Goal: Transaction & Acquisition: Purchase product/service

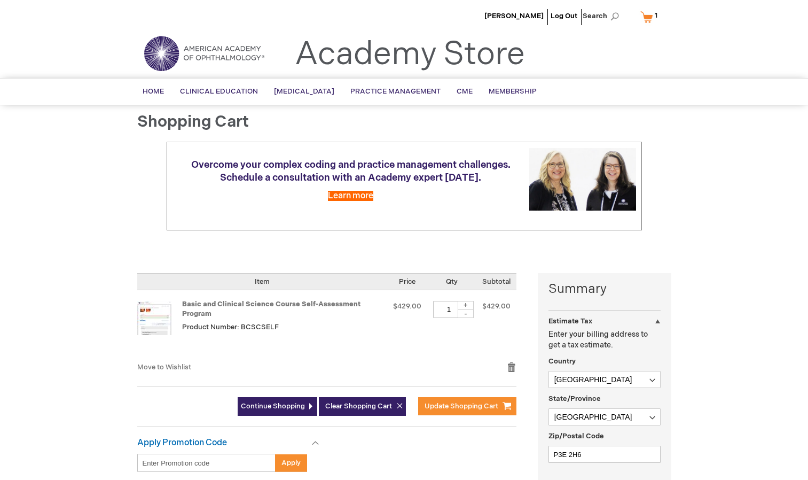
select select "CA"
select select "74"
click at [611, 15] on span "Search" at bounding box center [603, 15] width 41 height 21
type input "sample questions"
click at [610, 8] on button "Search" at bounding box center [614, 16] width 9 height 17
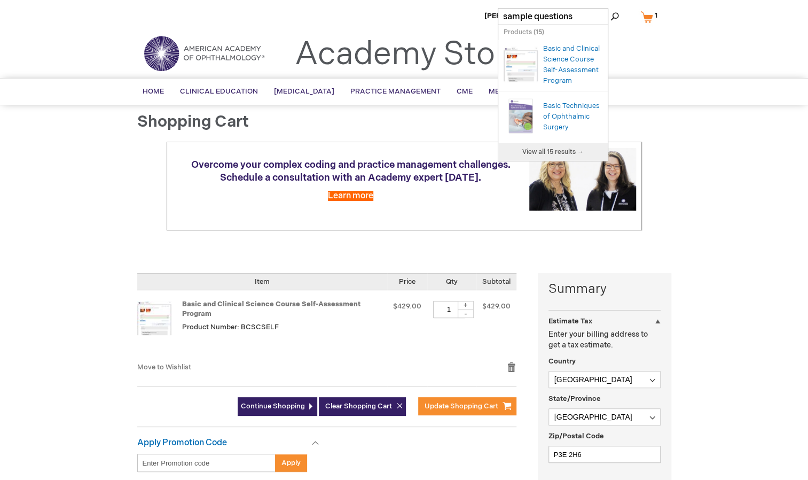
click at [571, 77] on div "Basic and Clinical Science Course Self-Assessment Program" at bounding box center [572, 64] width 59 height 43
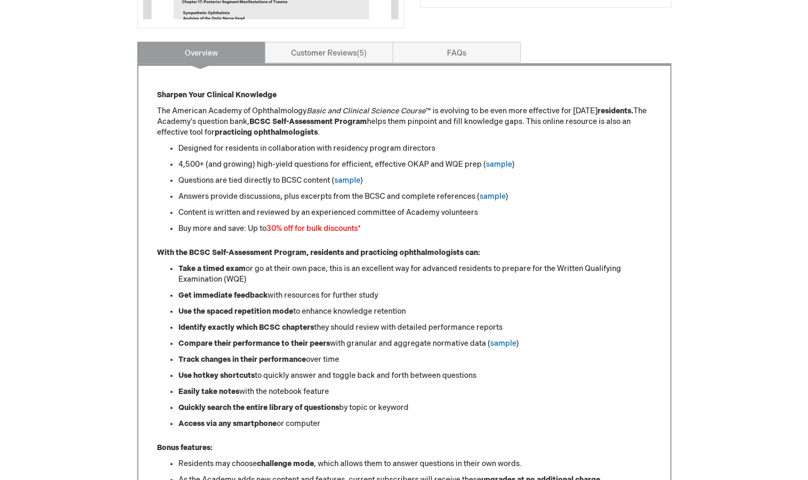
scroll to position [398, 0]
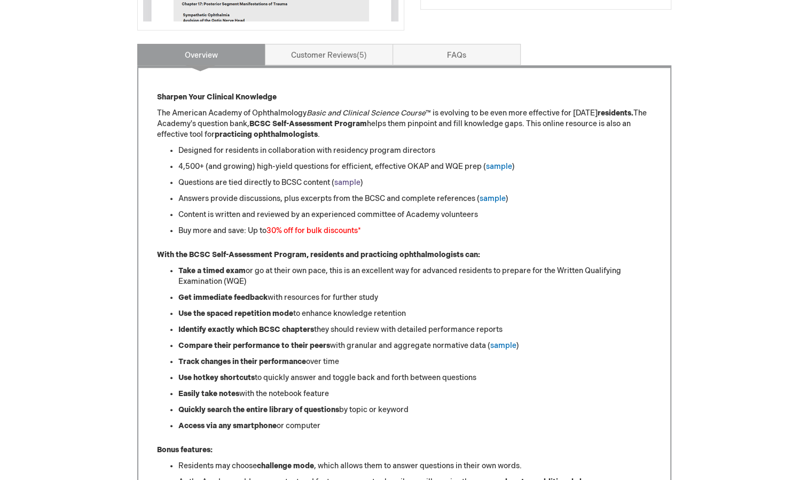
click at [356, 179] on link "sample" at bounding box center [347, 182] width 26 height 9
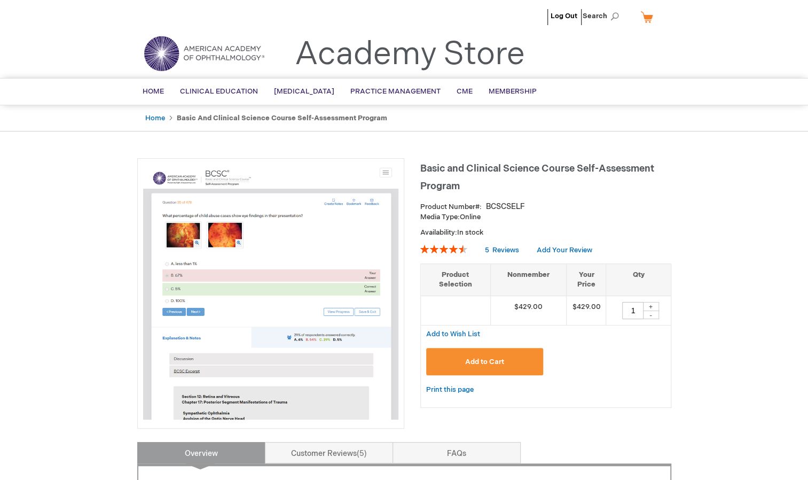
click at [647, 12] on link "My Cart" at bounding box center [651, 16] width 26 height 19
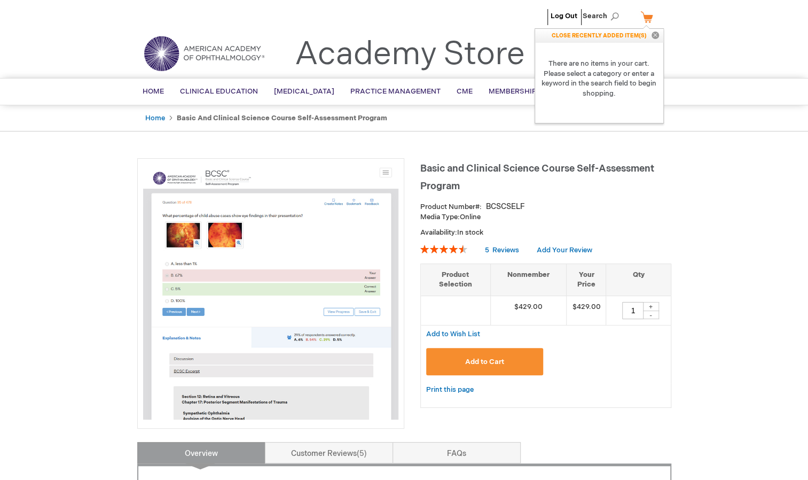
click at [500, 352] on button "Add to Cart" at bounding box center [484, 361] width 117 height 27
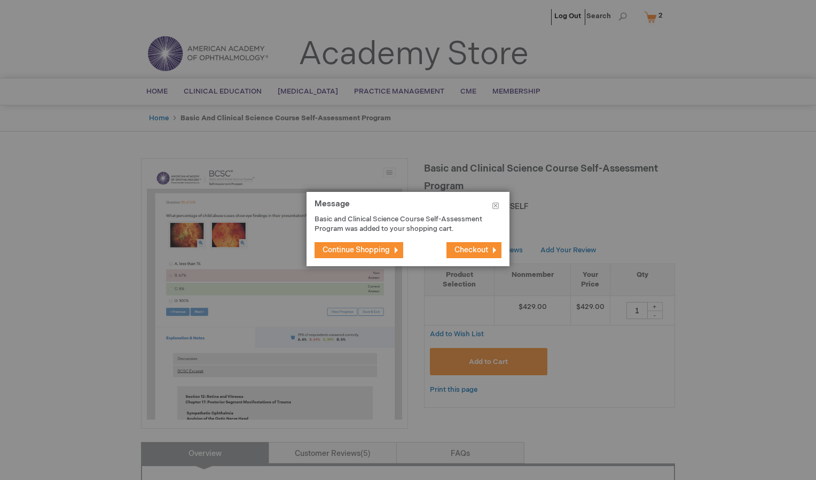
click at [476, 253] on span "Checkout" at bounding box center [471, 249] width 34 height 9
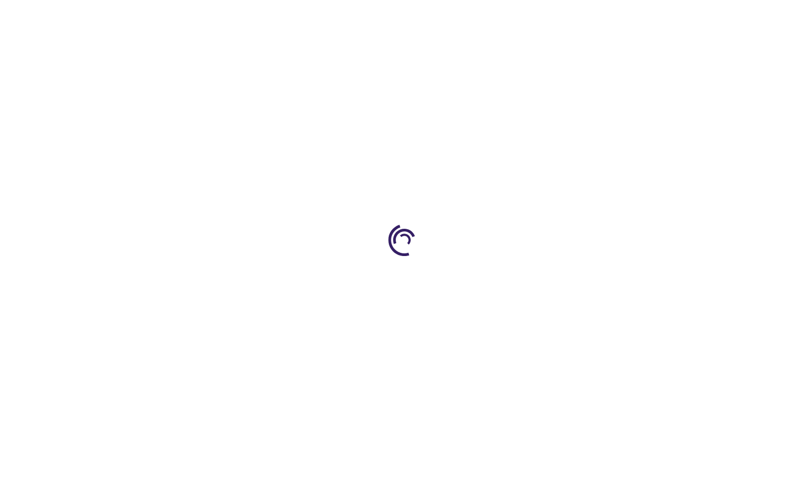
select select "CA"
select select "74"
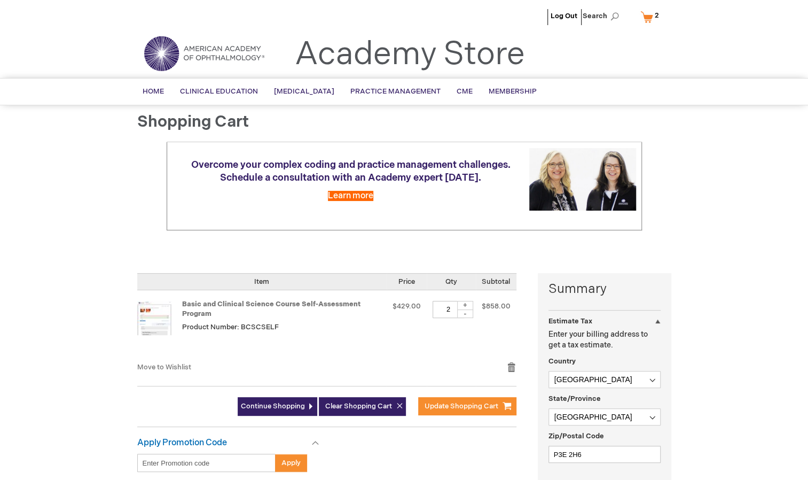
click at [467, 313] on div "-" at bounding box center [465, 313] width 16 height 9
type input "1"
click at [288, 410] on link "Continue Shopping" at bounding box center [278, 406] width 80 height 19
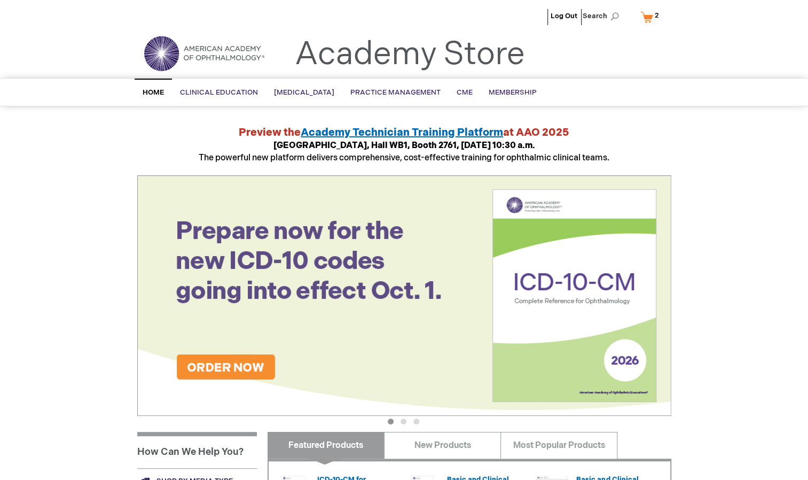
click at [647, 14] on link "My Cart 2 2 items" at bounding box center [652, 16] width 28 height 19
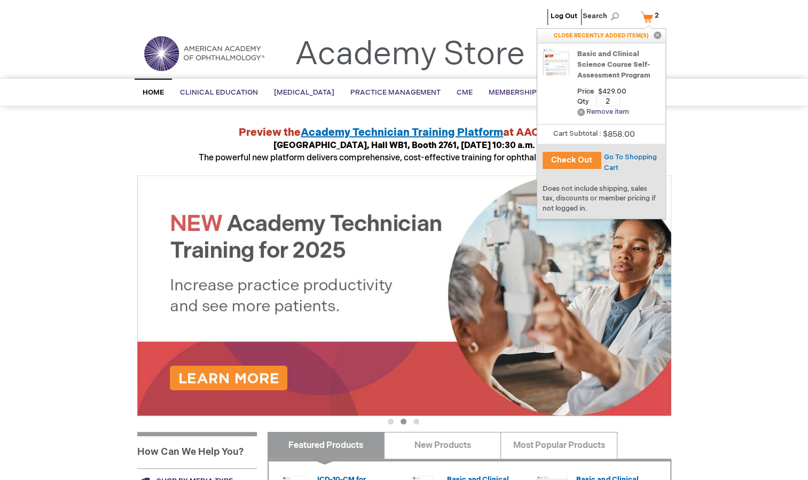
click at [608, 112] on link "Remove Remove item" at bounding box center [603, 112] width 52 height 8
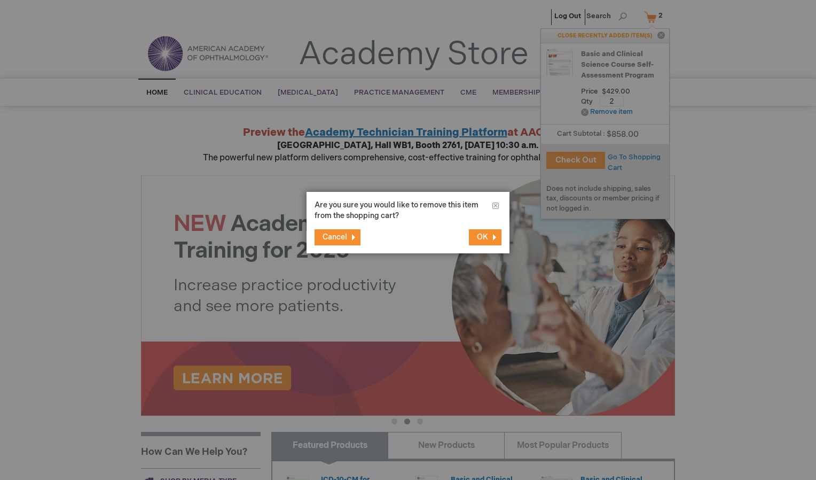
click at [478, 237] on span "OK" at bounding box center [482, 236] width 11 height 9
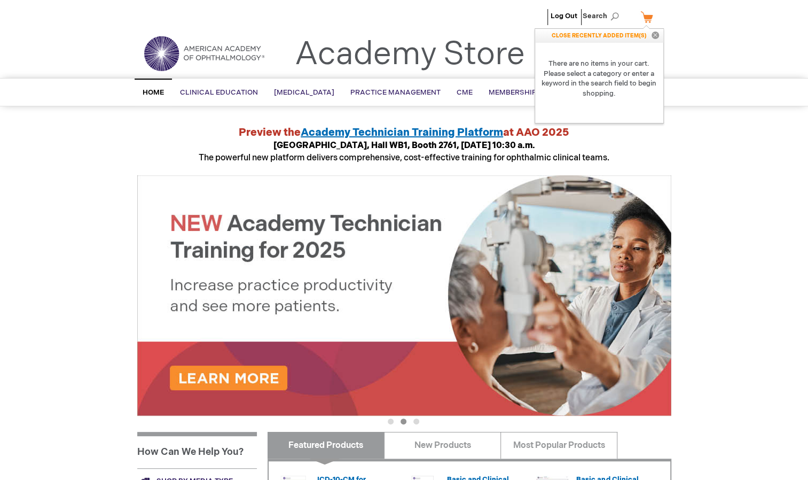
click at [655, 36] on button "Close" at bounding box center [655, 36] width 16 height 14
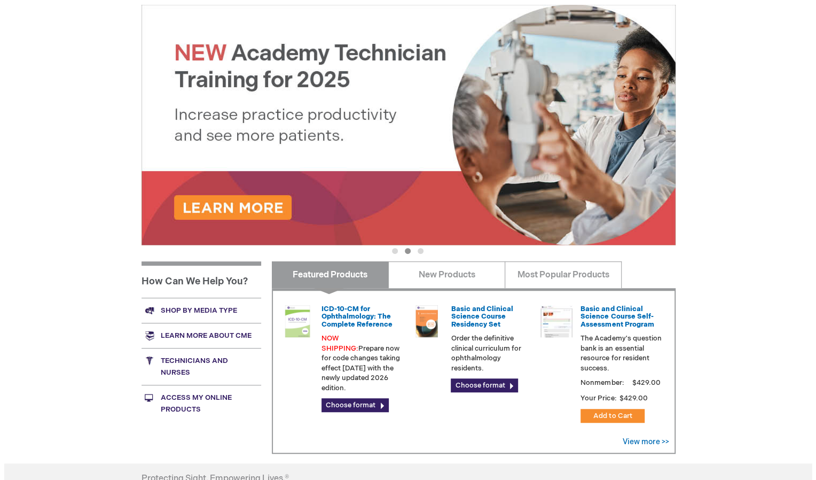
scroll to position [194, 0]
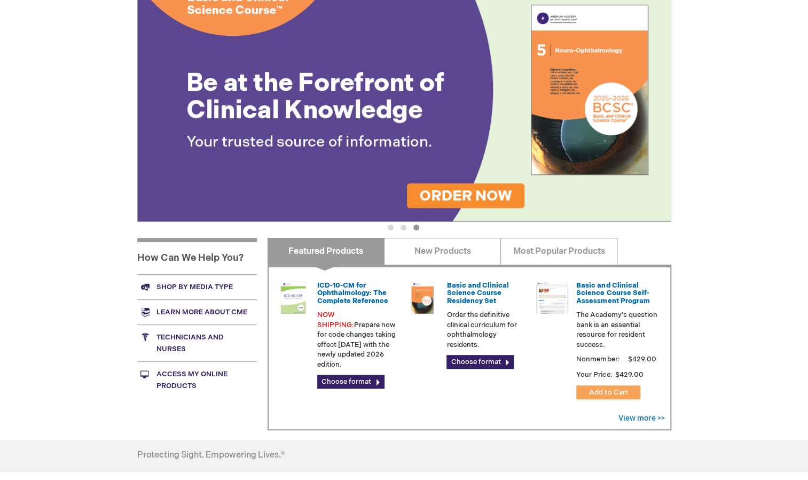
click at [596, 392] on span "Add to Cart" at bounding box center [608, 392] width 38 height 9
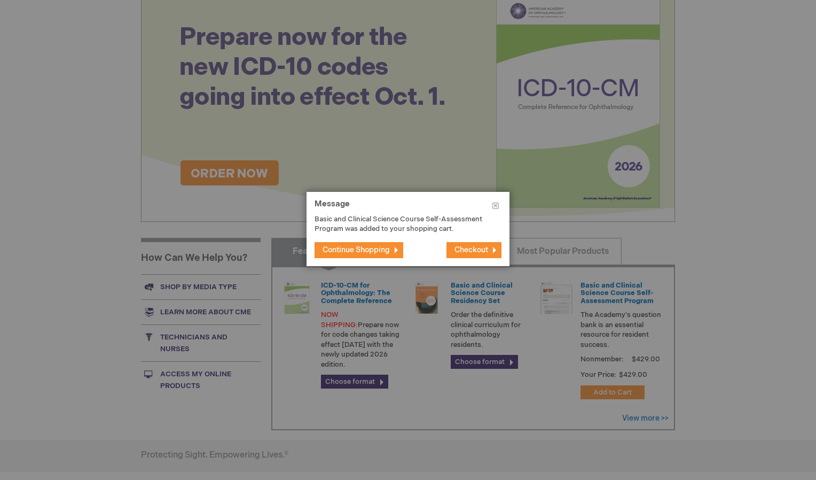
click at [482, 247] on span "Checkout" at bounding box center [471, 249] width 34 height 9
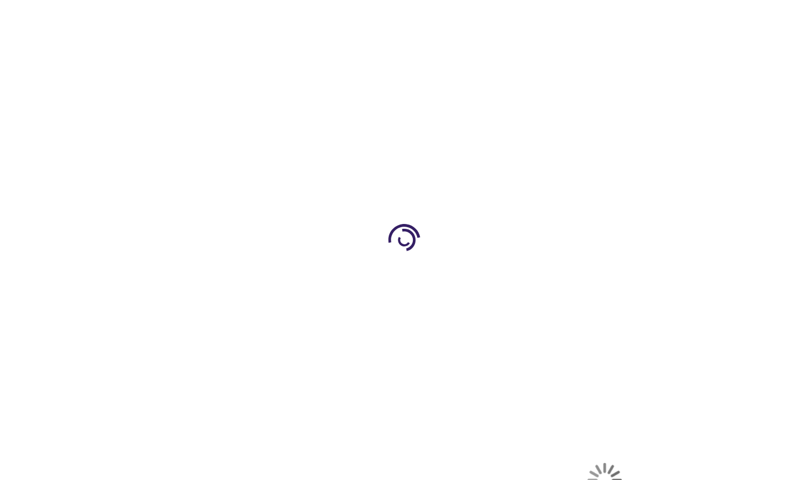
select select "CA"
select select "74"
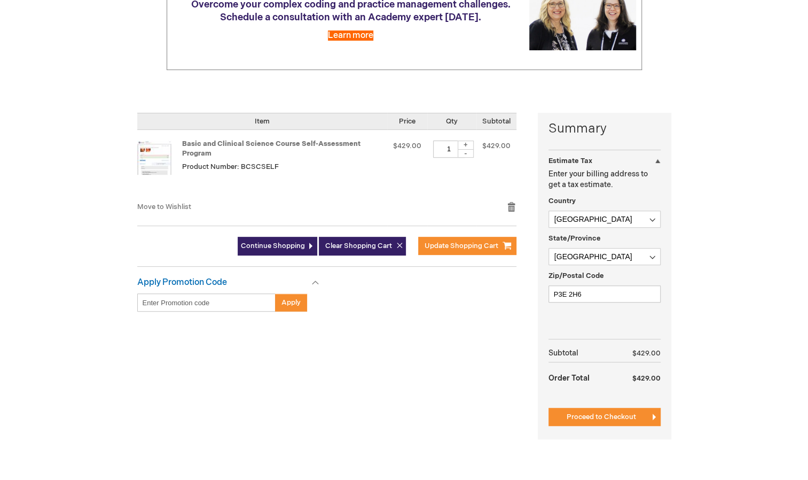
scroll to position [162, 0]
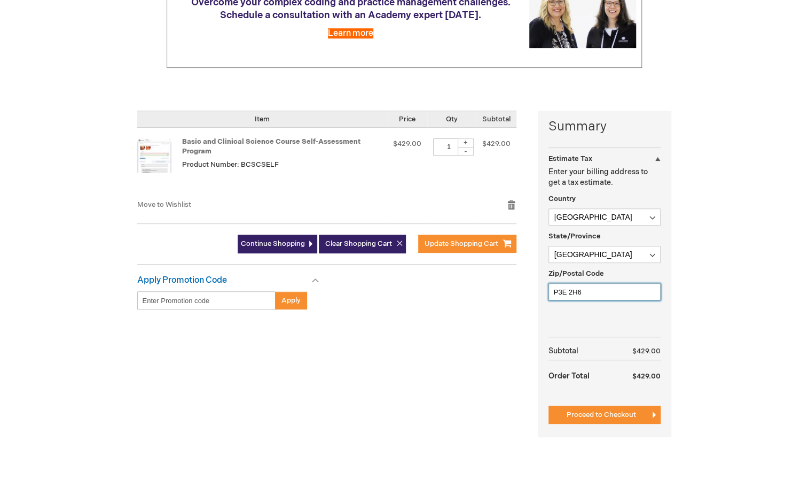
click at [586, 290] on input "P3E 2H6" at bounding box center [604, 291] width 112 height 17
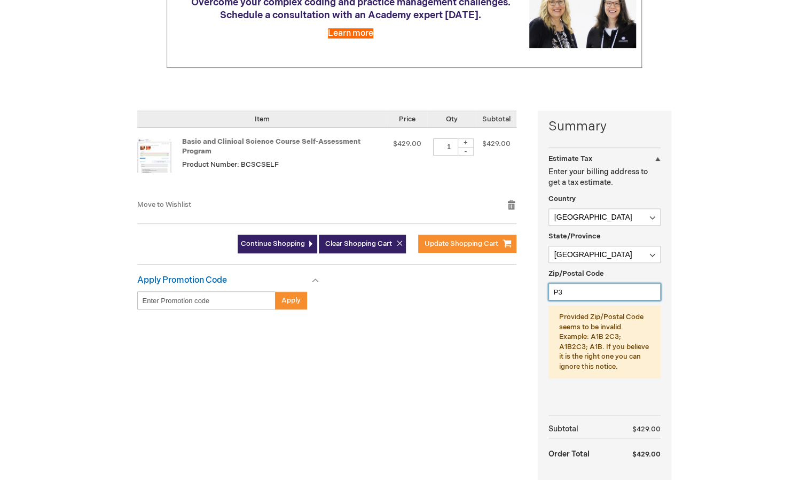
type input "P3E2H6"
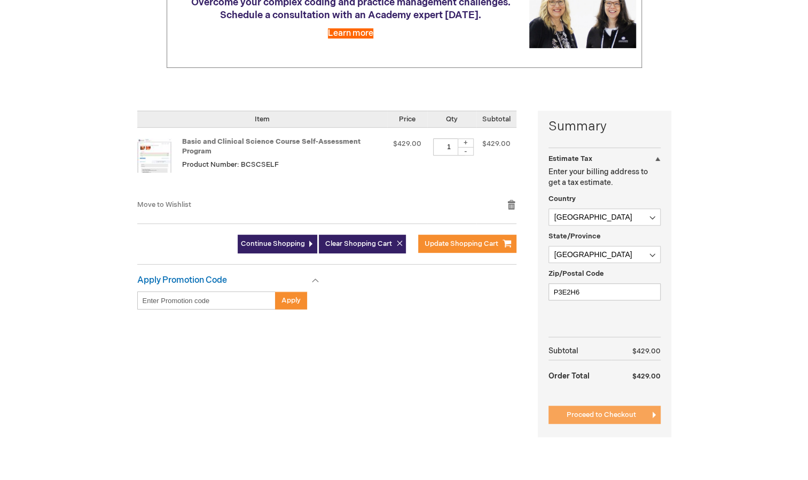
click at [598, 413] on span "Proceed to Checkout" at bounding box center [601, 414] width 69 height 9
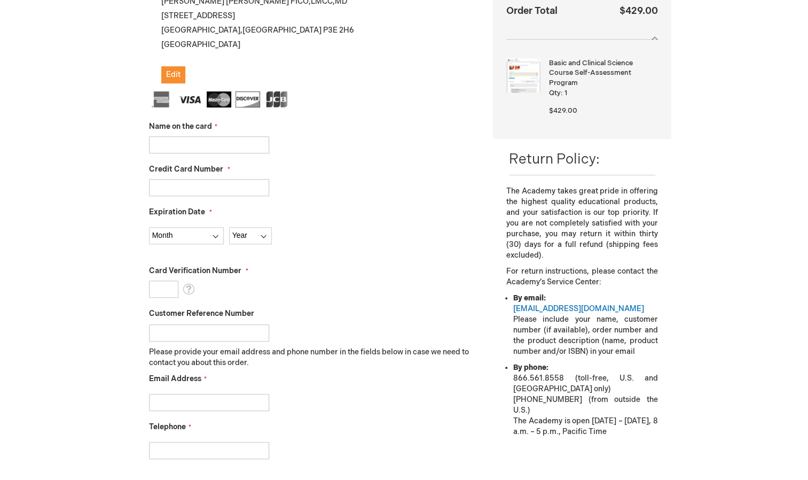
scroll to position [223, 0]
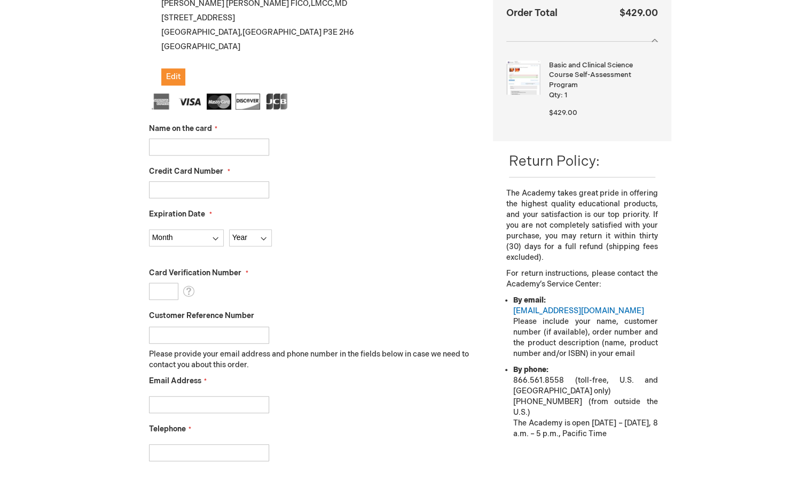
click at [227, 153] on input "Name on the card" at bounding box center [209, 146] width 120 height 17
click at [401, 149] on div at bounding box center [313, 146] width 328 height 17
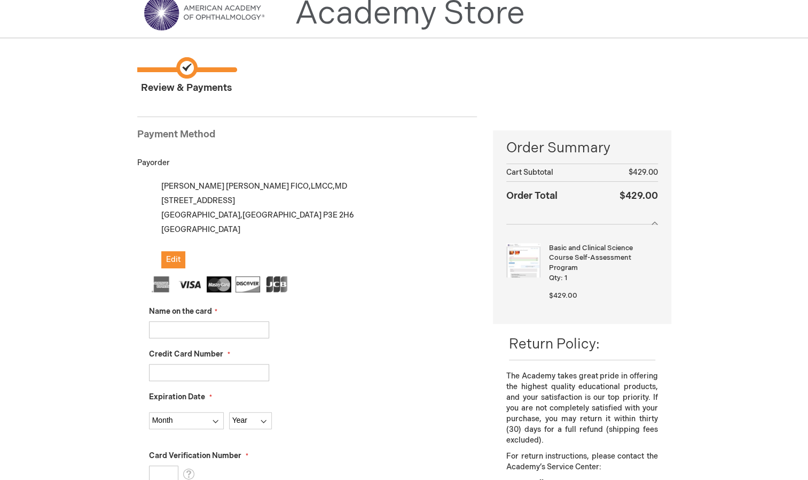
scroll to position [0, 0]
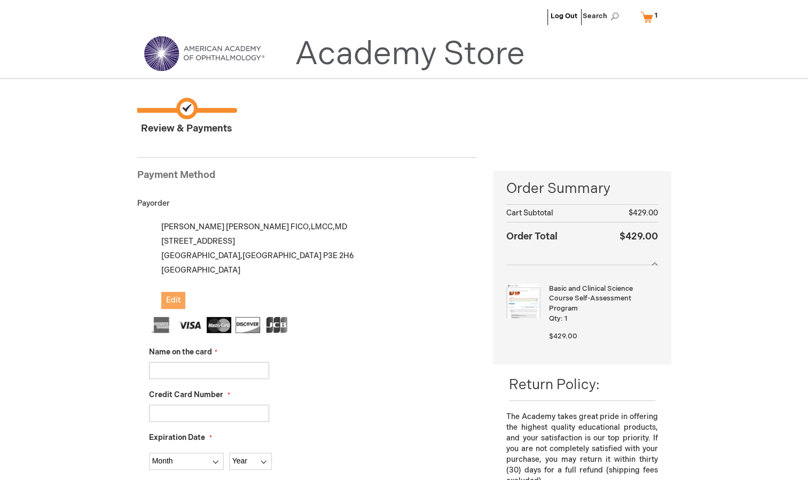
click at [172, 294] on button "Edit" at bounding box center [173, 300] width 24 height 17
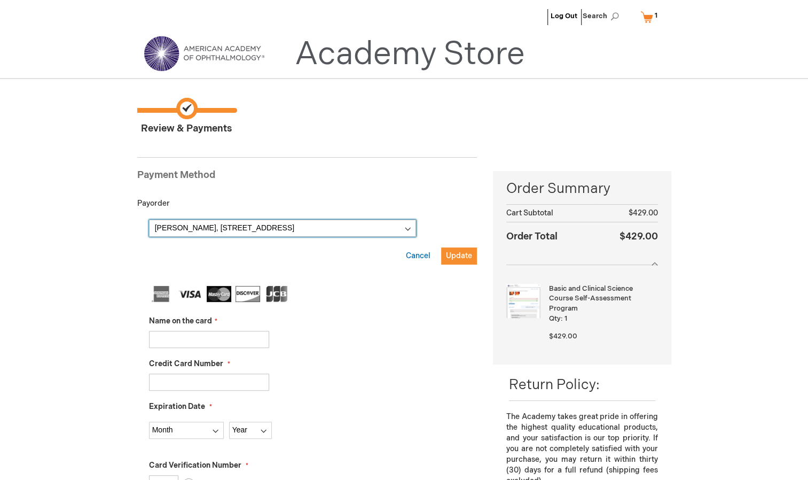
click at [297, 225] on select "Mansoureh Bagheri, 266 Nepahwin Avenue , Sudbury, Ontario P3E 2H6, Canada New A…" at bounding box center [282, 227] width 267 height 17
select select
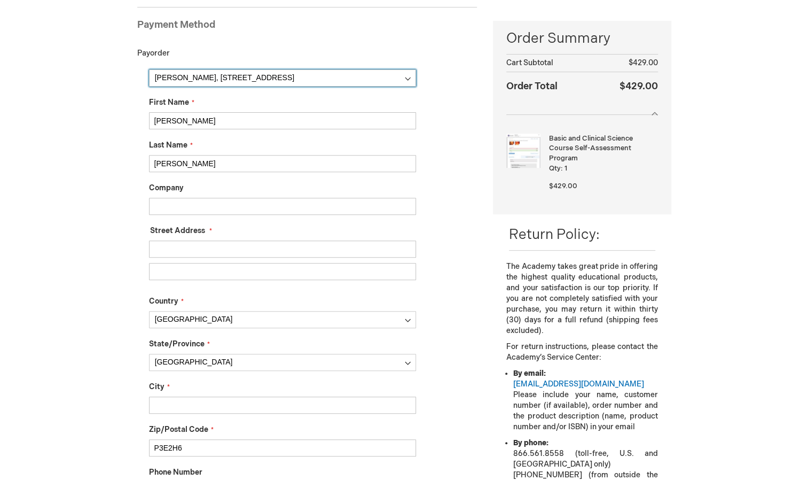
scroll to position [153, 0]
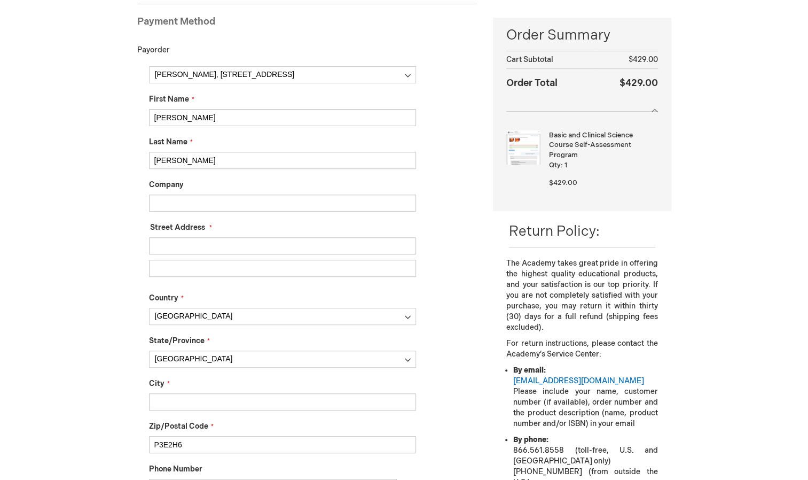
click at [230, 199] on input "Company" at bounding box center [282, 202] width 267 height 17
type input "DR. Bagheri Medicine Professional Corporation"
click at [209, 239] on input "Street Address: Line 1" at bounding box center [282, 245] width 267 height 17
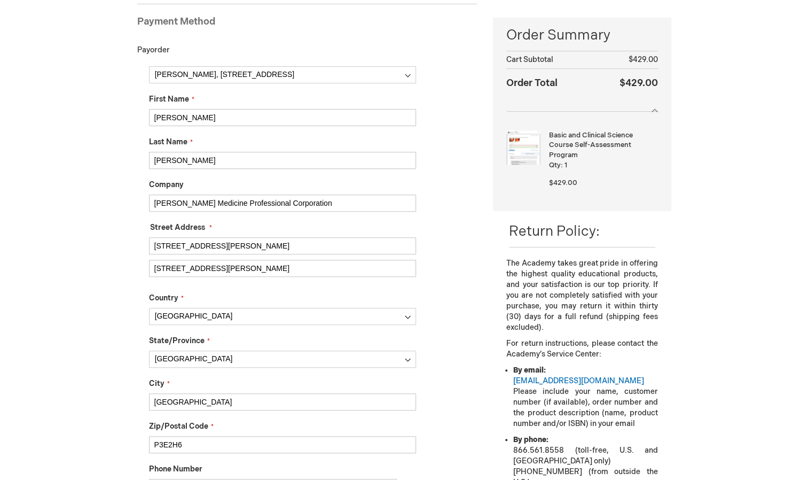
type input "Mansoureh bagheri"
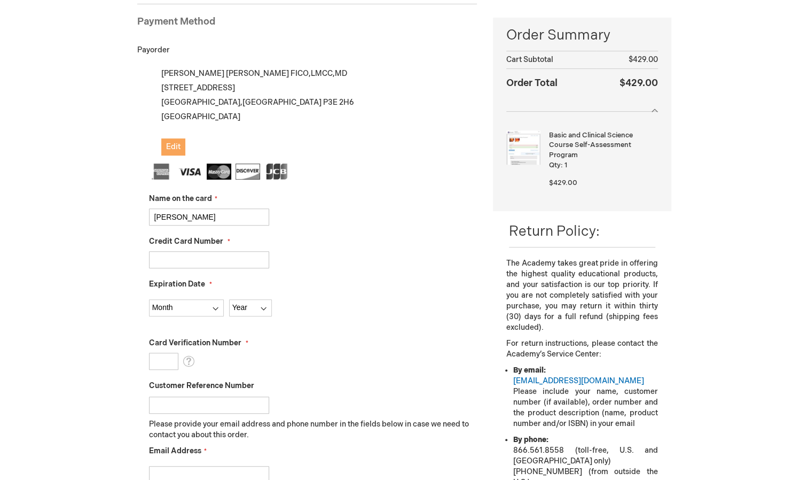
click at [170, 153] on button "Edit" at bounding box center [173, 146] width 24 height 17
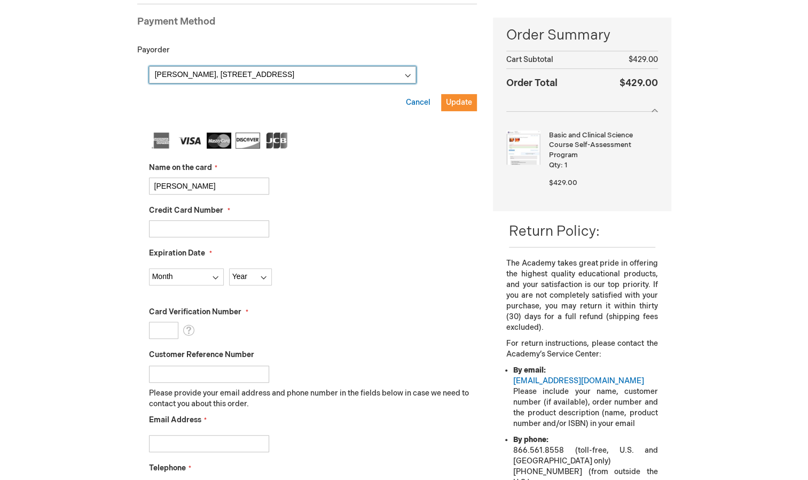
click at [323, 76] on select "Mansoureh Bagheri, 266 Nepahwin Avenue , Sudbury, Ontario P3E 2H6, Canada New A…" at bounding box center [282, 74] width 267 height 17
select select
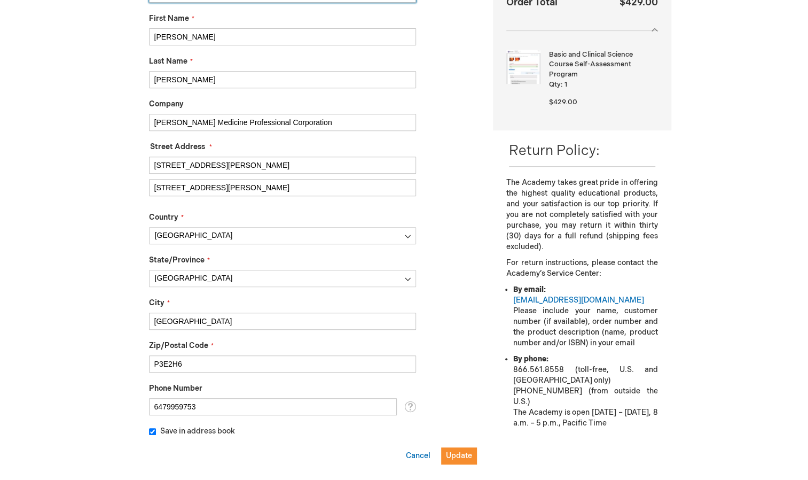
scroll to position [237, 0]
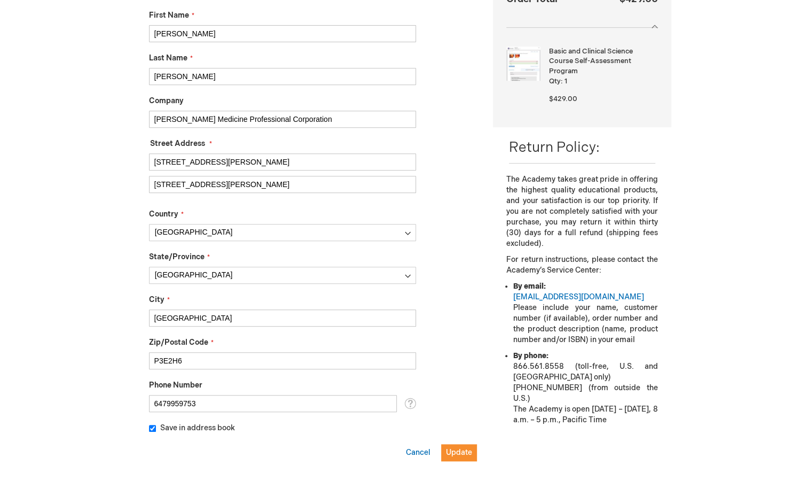
click at [198, 354] on input "P3E2H6" at bounding box center [282, 360] width 267 height 17
type input "P"
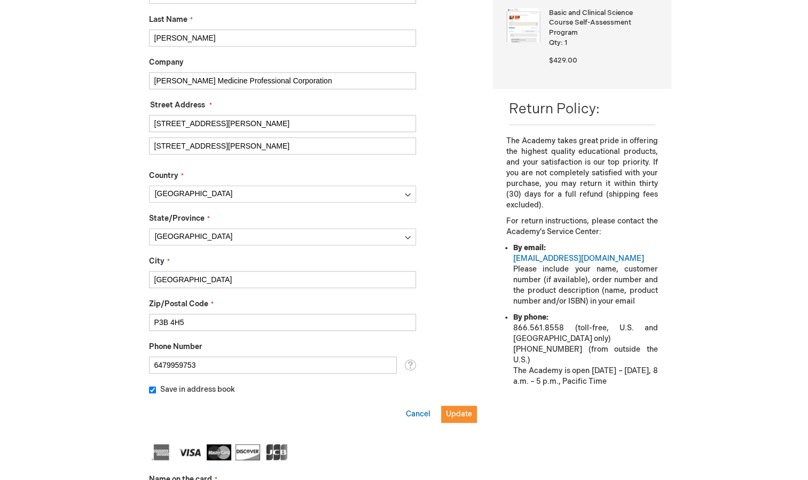
scroll to position [275, 0]
type input "P3B 4H5"
click at [464, 412] on span "Update" at bounding box center [459, 414] width 26 height 9
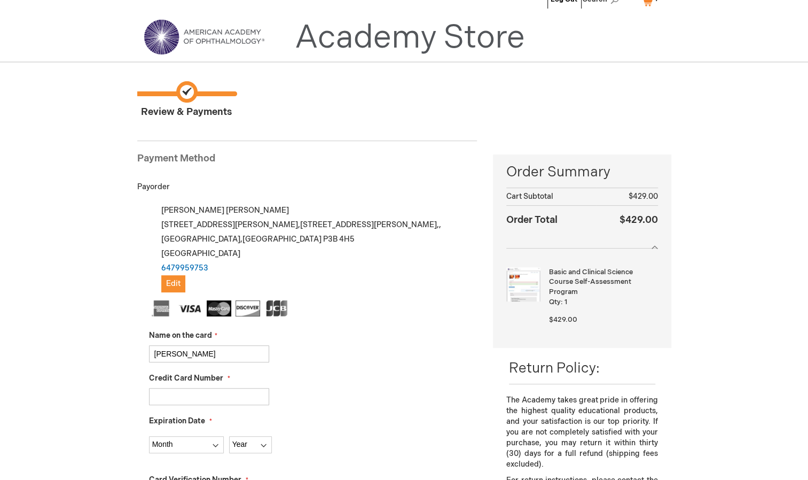
scroll to position [16, 0]
click at [168, 283] on span "Edit" at bounding box center [173, 283] width 14 height 9
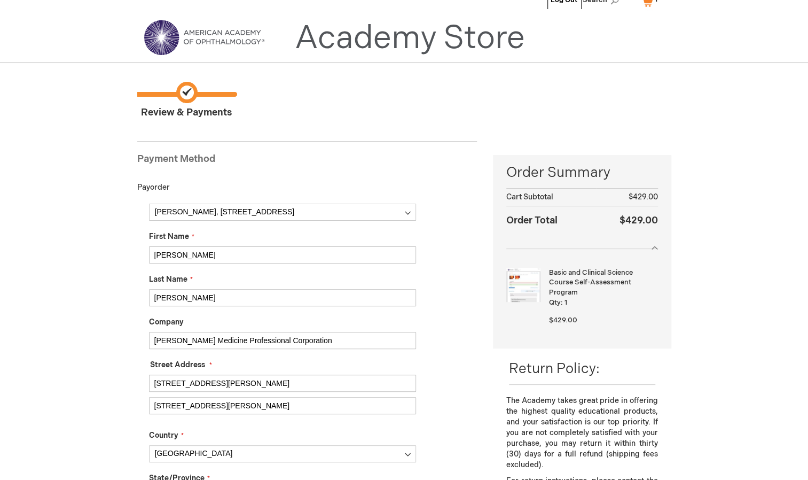
click at [248, 406] on input "233 Brady Street" at bounding box center [282, 405] width 267 height 17
type input "2"
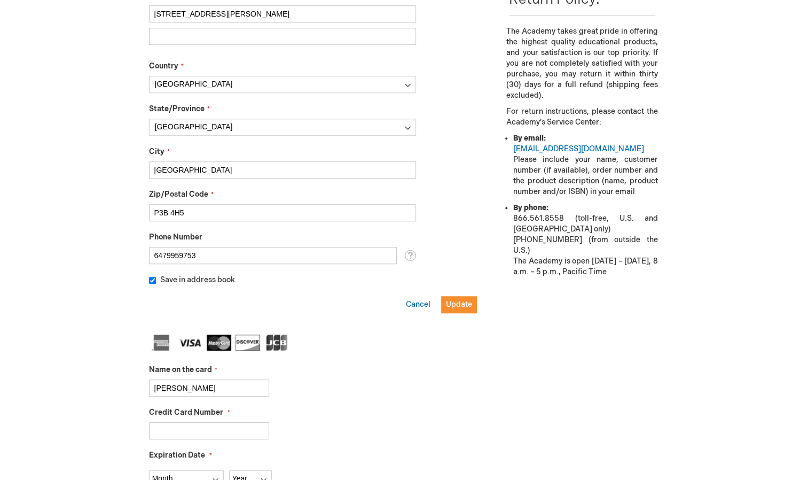
scroll to position [386, 0]
drag, startPoint x: 453, startPoint y: 312, endPoint x: 456, endPoint y: 307, distance: 6.0
click at [456, 307] on div "Update Cancel" at bounding box center [441, 309] width 71 height 28
click at [456, 307] on span "Update" at bounding box center [459, 302] width 26 height 9
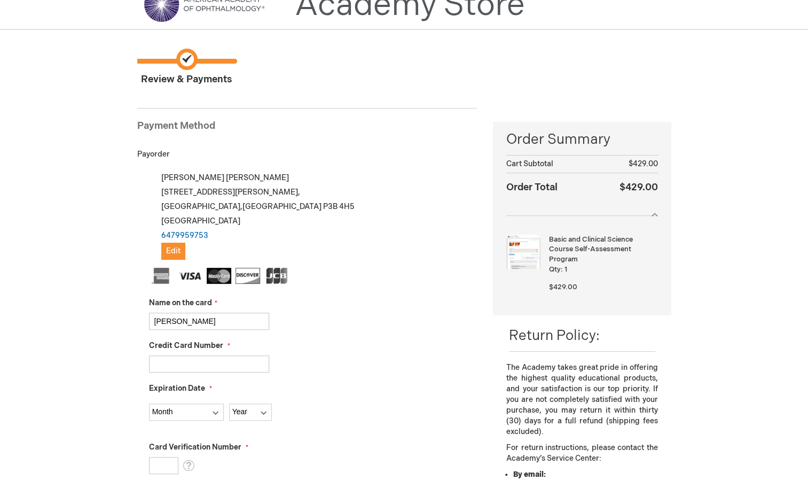
scroll to position [50, 0]
click at [179, 242] on button "Edit" at bounding box center [173, 250] width 24 height 17
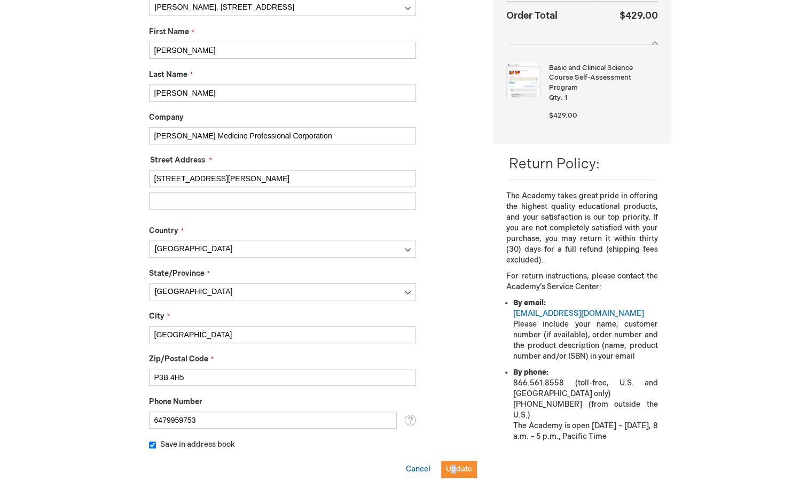
scroll to position [203, 0]
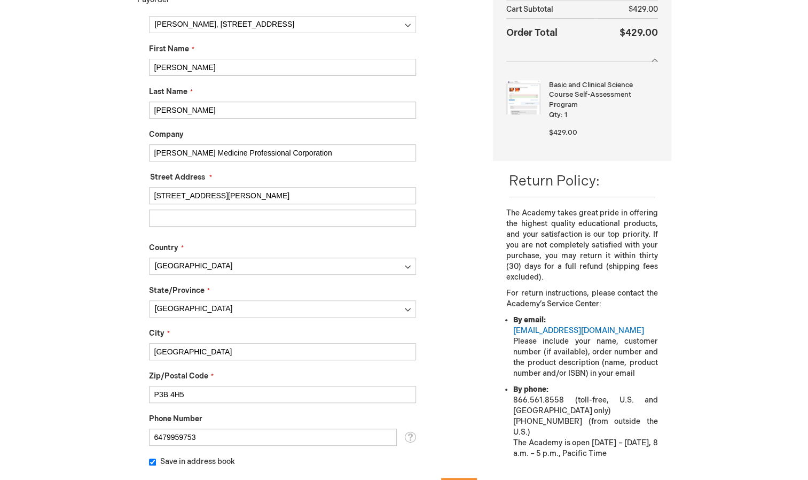
click at [222, 187] on input "233 Brady Street" at bounding box center [282, 195] width 267 height 17
type input "233 Brady Street"
click at [282, 175] on fieldset "Street Address Street Address: Line 1 233 Brady Street Street Address: Line 2 S…" at bounding box center [282, 202] width 267 height 60
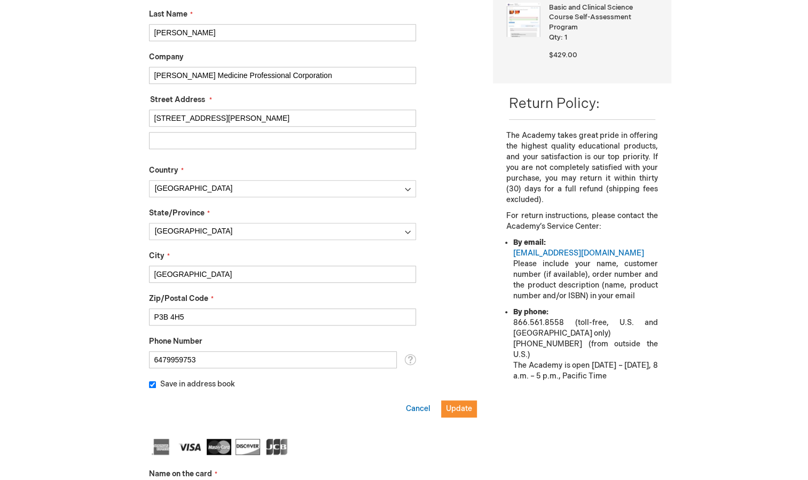
scroll to position [281, 0]
click at [453, 409] on span "Update" at bounding box center [459, 407] width 26 height 9
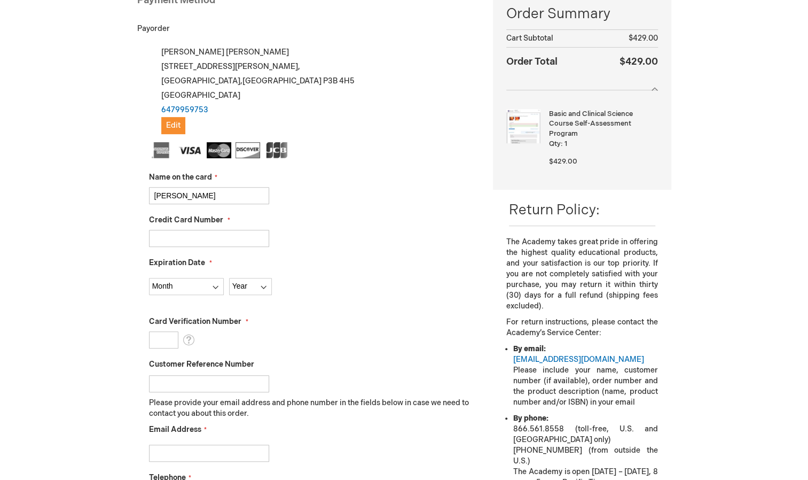
scroll to position [175, 0]
click at [253, 234] on input "Credit Card Number" at bounding box center [209, 237] width 120 height 17
type input "4537800623455729"
click at [206, 292] on select "Month 01 - January 02 - February 03 - March 04 - April 05 - May 06 - June 07 - …" at bounding box center [186, 285] width 75 height 17
select select "10"
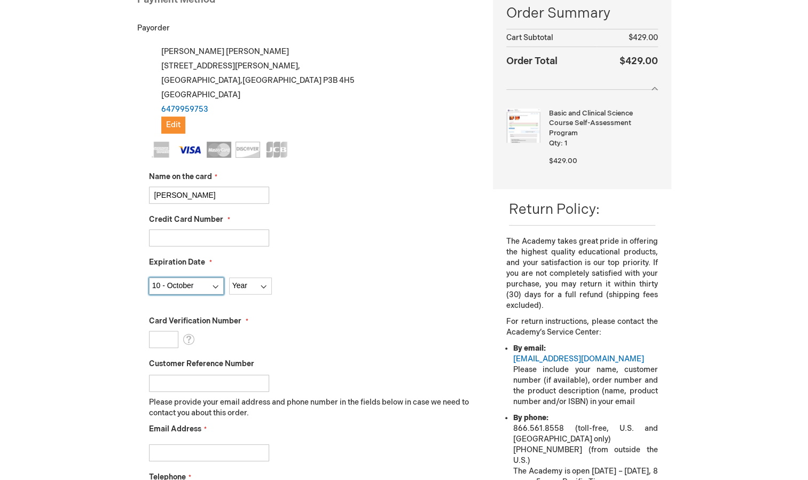
click at [149, 277] on select "Month 01 - January 02 - February 03 - March 04 - April 05 - May 06 - June 07 - …" at bounding box center [186, 285] width 75 height 17
click at [253, 286] on select "Year 2025 2026 2027 2028 2029 2030 2031 2032 2033 2034 2035" at bounding box center [250, 285] width 43 height 17
select select "2028"
click at [229, 277] on select "Year 2025 2026 2027 2028 2029 2030 2031 2032 2033 2034 2035" at bounding box center [250, 285] width 43 height 17
click at [168, 338] on input "Card Verification Number" at bounding box center [163, 339] width 29 height 17
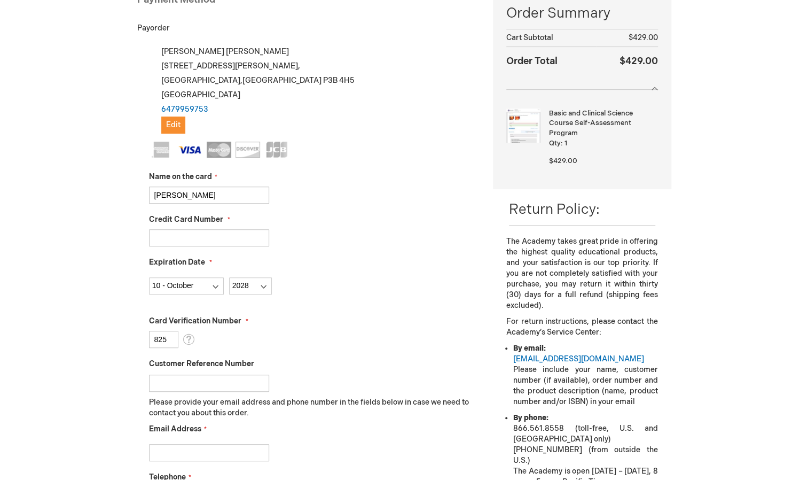
type input "825"
click at [206, 384] on input "Customer Reference Number" at bounding box center [209, 382] width 120 height 17
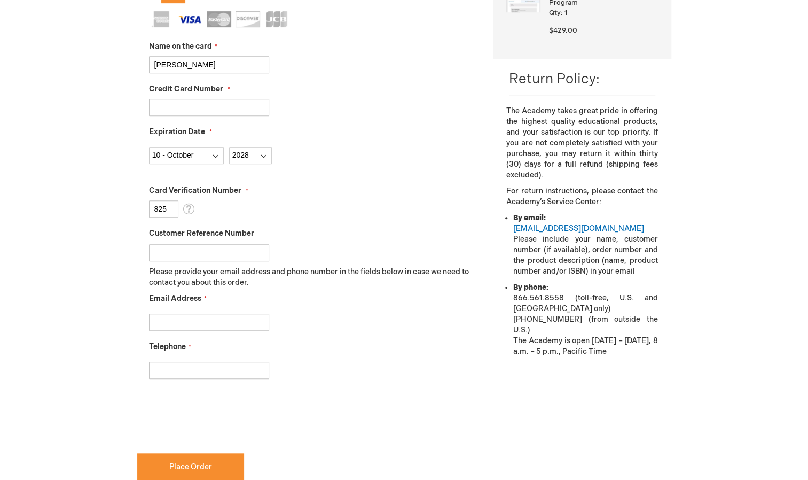
scroll to position [307, 0]
click at [194, 324] on input "Email Address" at bounding box center [209, 320] width 120 height 17
type input "mansoureh.bagheri.ca@gmail.com"
type input "6479959753"
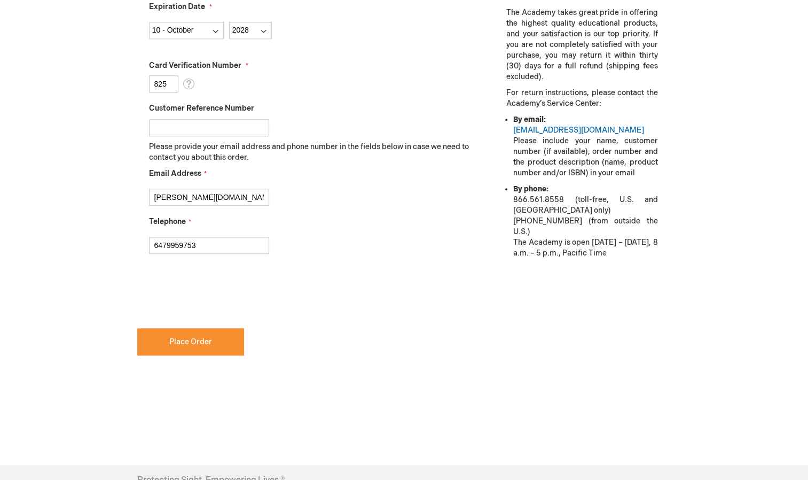
scroll to position [435, 0]
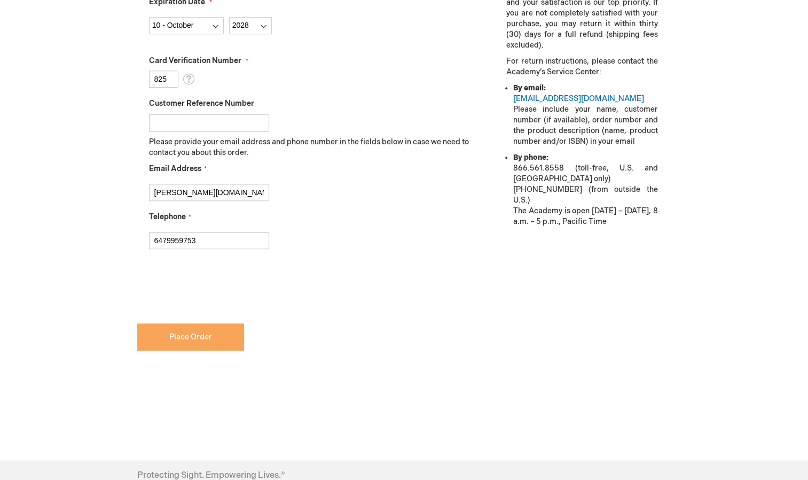
checkbox input "true"
click at [203, 338] on span "Place Order" at bounding box center [190, 336] width 43 height 9
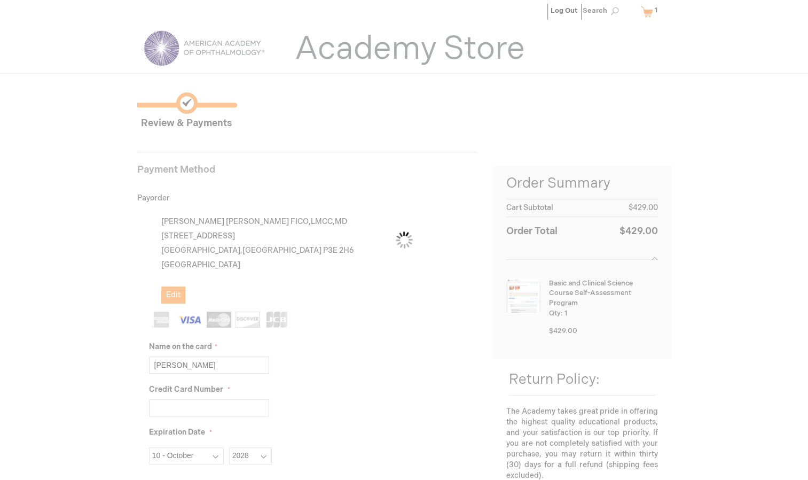
scroll to position [0, 0]
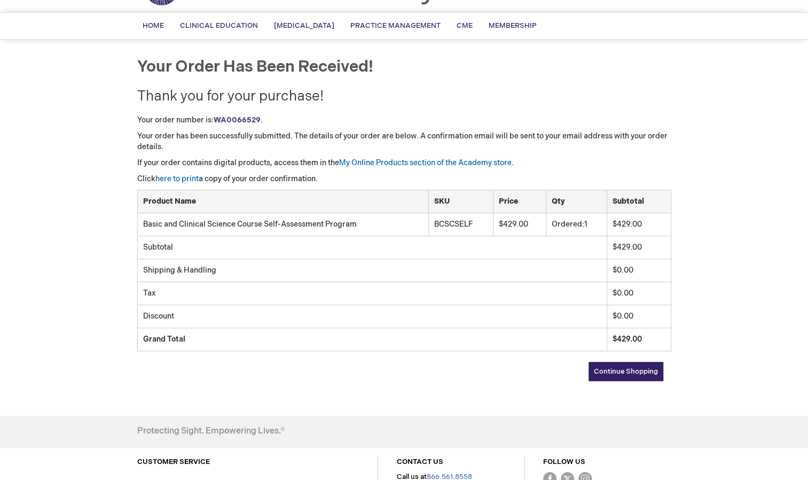
scroll to position [65, 0]
click at [169, 175] on link "here to print" at bounding box center [176, 179] width 43 height 9
